Goal: Information Seeking & Learning: Learn about a topic

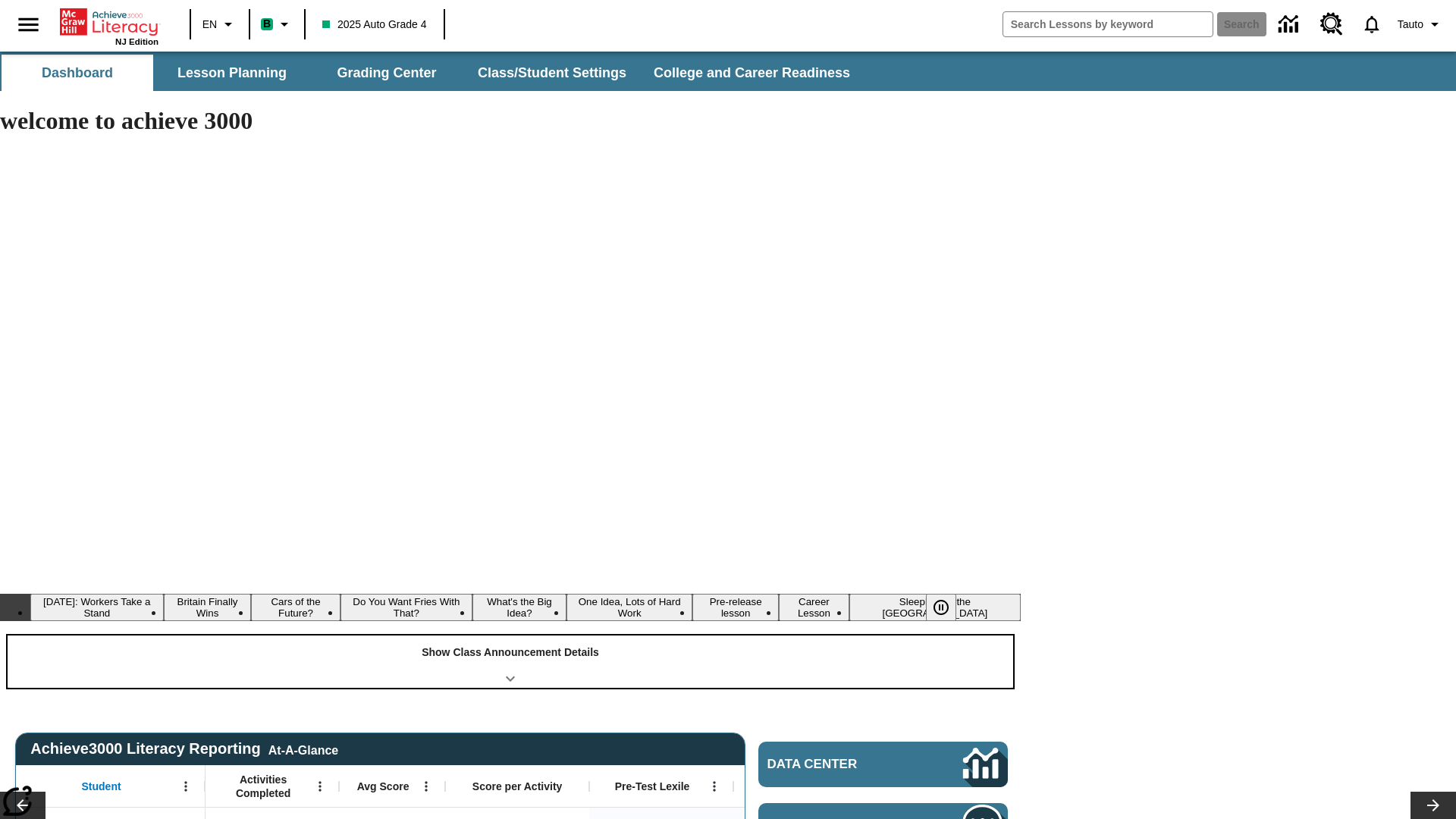
click at [510, 636] on div "Show Class Announcement Details" at bounding box center [510, 662] width 1005 height 53
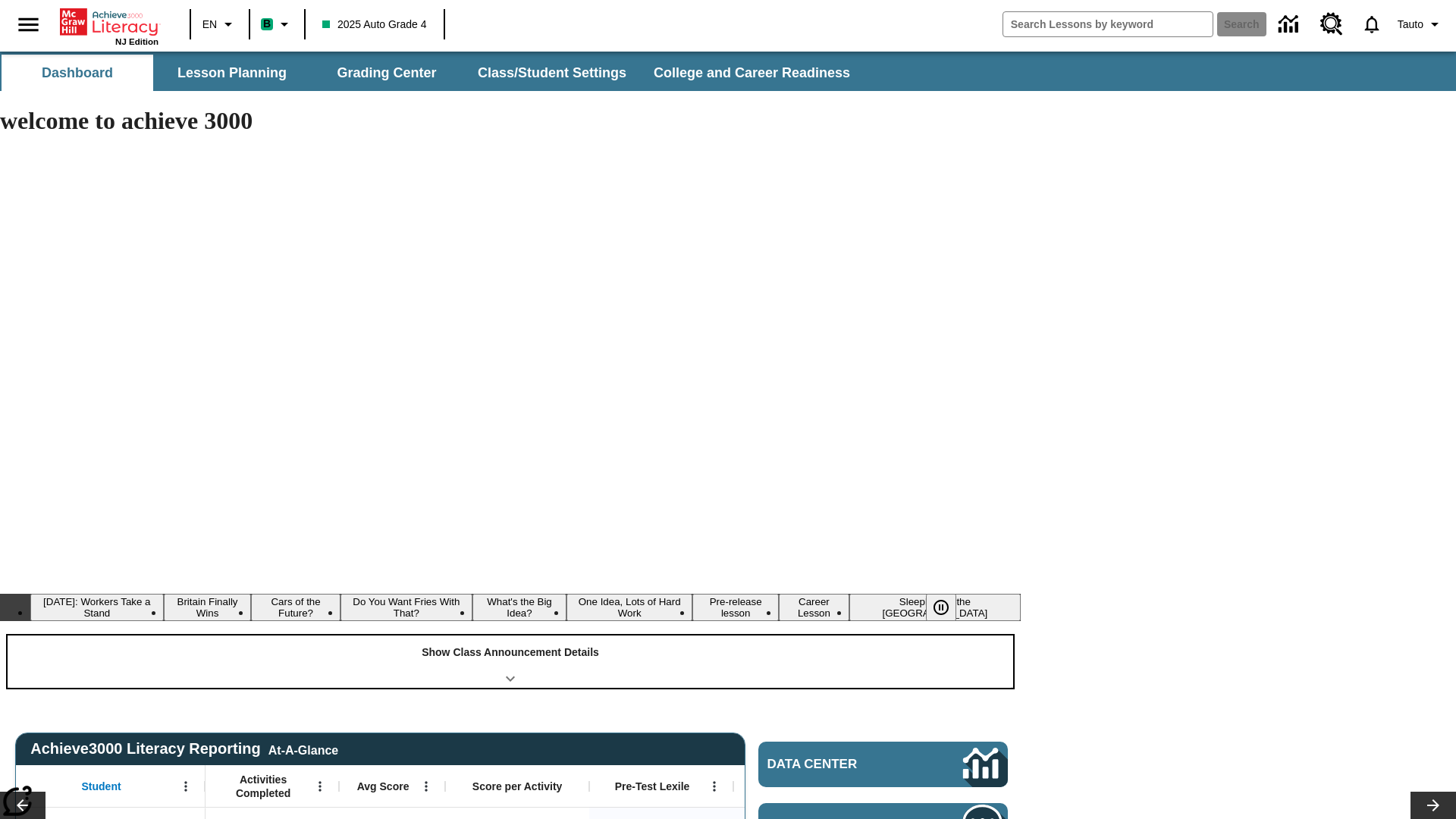
click at [510, 636] on div "Show Class Announcement Details" at bounding box center [510, 662] width 1005 height 53
